Goal: Check status

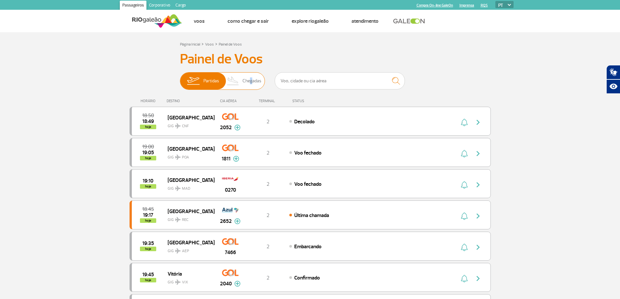
click at [249, 79] on span "Chegadas" at bounding box center [251, 81] width 19 height 17
click at [248, 80] on span "Chegadas" at bounding box center [251, 81] width 19 height 17
click at [180, 78] on input "Partidas Chegadas" at bounding box center [180, 78] width 0 height 0
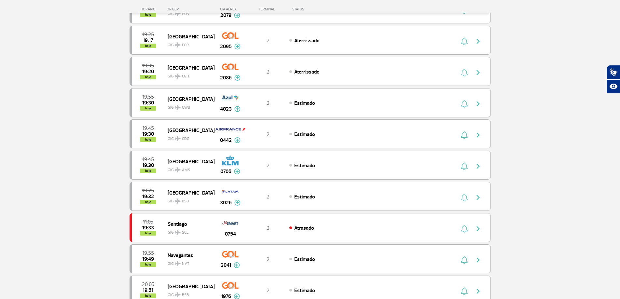
scroll to position [228, 0]
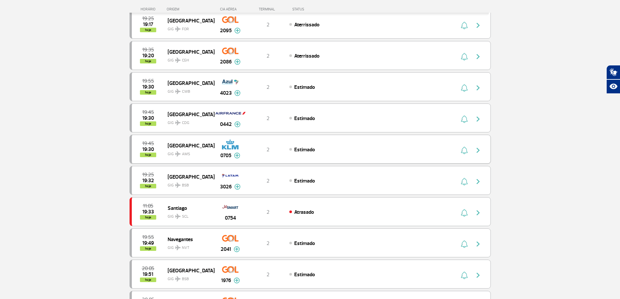
click at [215, 143] on div "0705" at bounding box center [230, 149] width 32 height 21
click at [233, 147] on img at bounding box center [230, 144] width 17 height 11
click at [177, 145] on span "[GEOGRAPHIC_DATA]" at bounding box center [189, 145] width 42 height 8
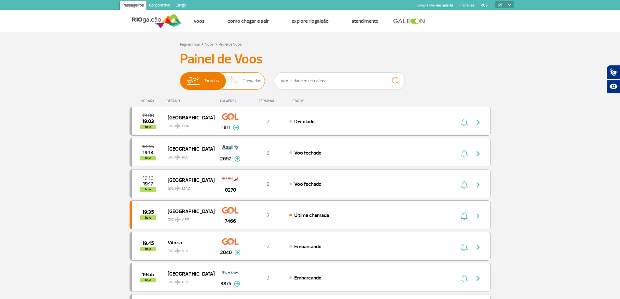
click at [247, 79] on span "Chegadas" at bounding box center [251, 81] width 19 height 17
click at [180, 78] on input "Partidas Chegadas" at bounding box center [180, 78] width 0 height 0
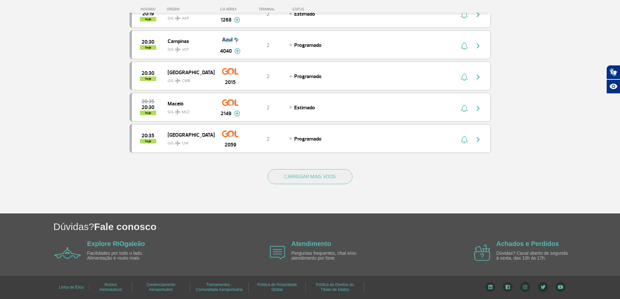
scroll to position [583, 0]
